Goal: Information Seeking & Learning: Learn about a topic

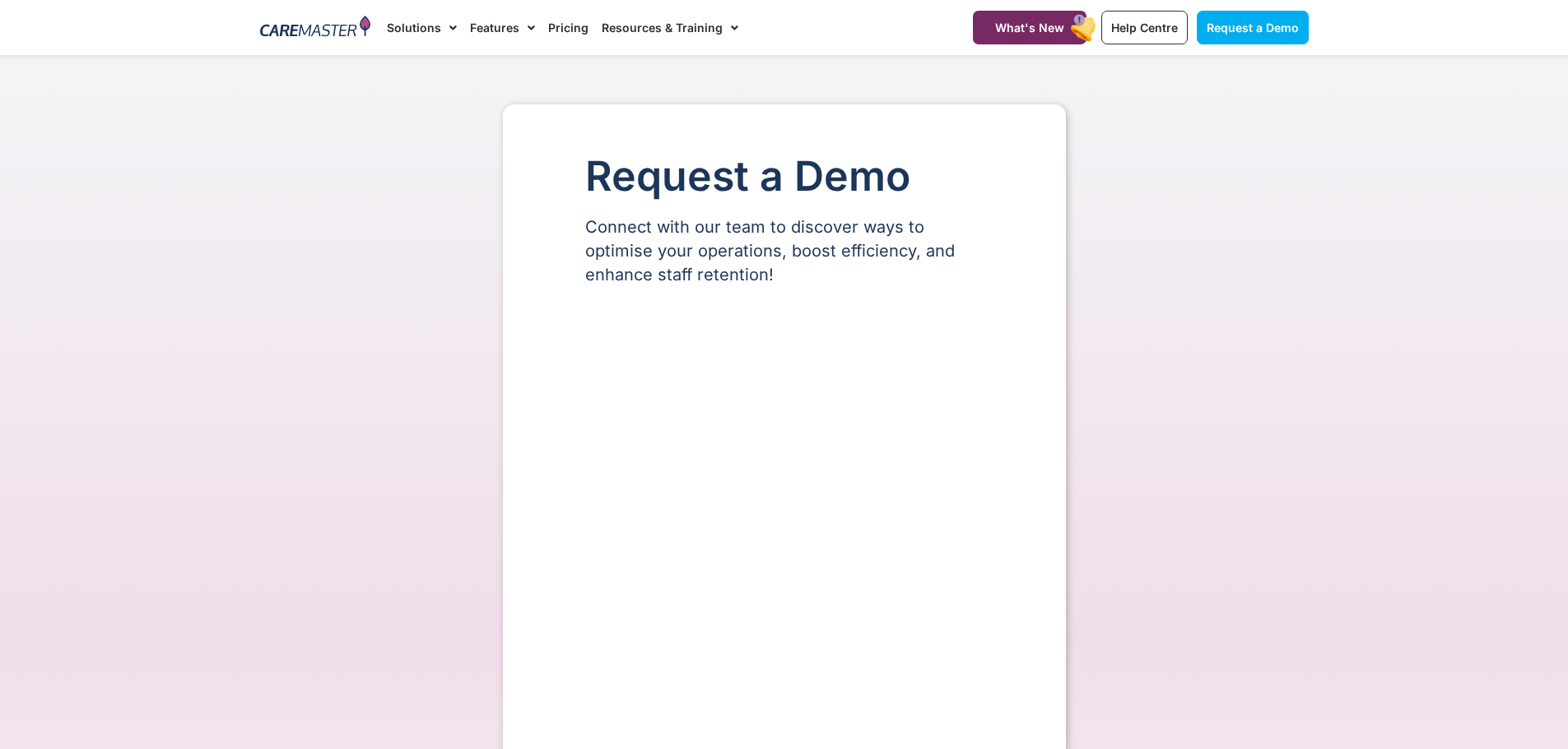
select select "**"
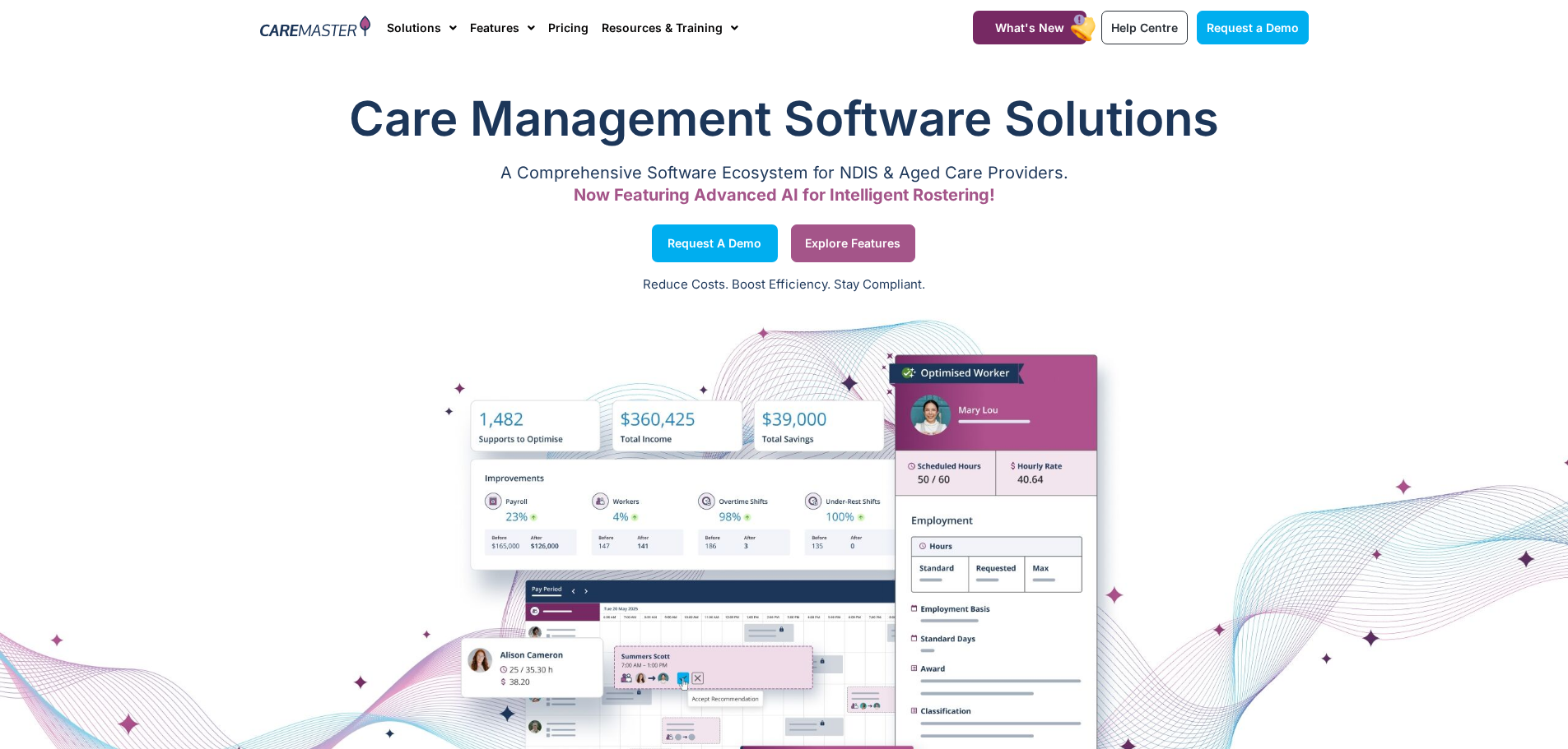
click at [861, 239] on span "Explore Features" at bounding box center [852, 243] width 95 height 8
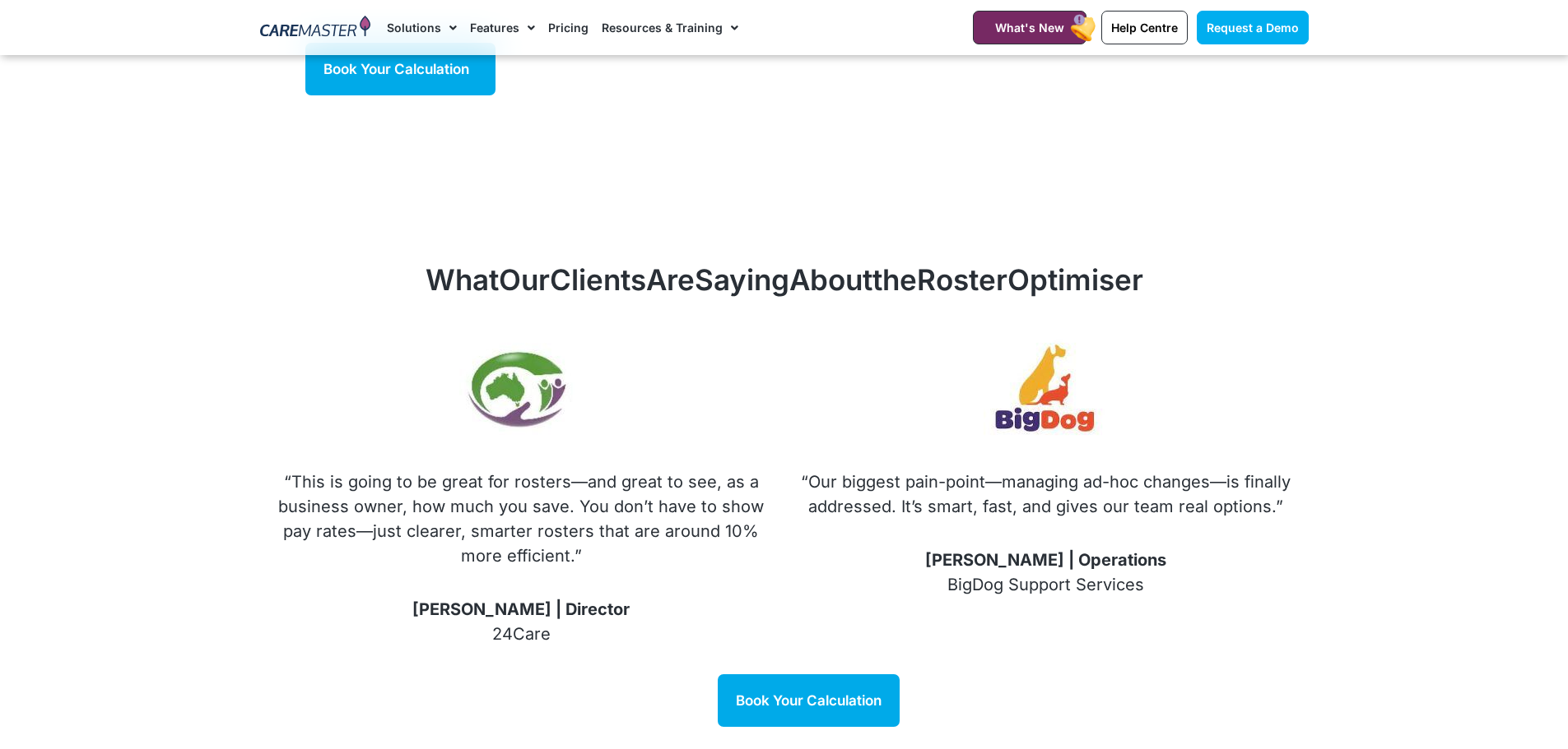
scroll to position [1790, 0]
